Goal: Find contact information: Find contact information

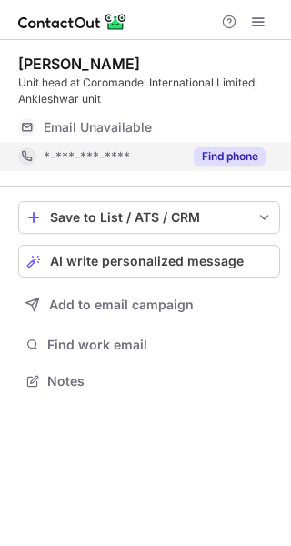
scroll to position [369, 291]
click at [240, 153] on button "Find phone" at bounding box center [230, 156] width 72 height 18
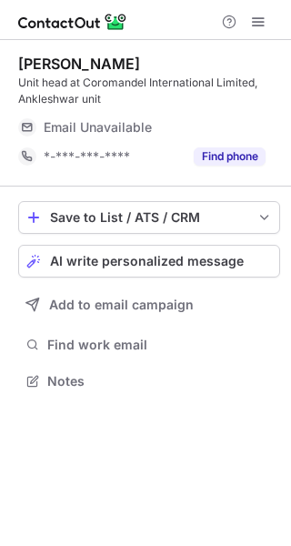
scroll to position [369, 291]
